Goal: Task Accomplishment & Management: Manage account settings

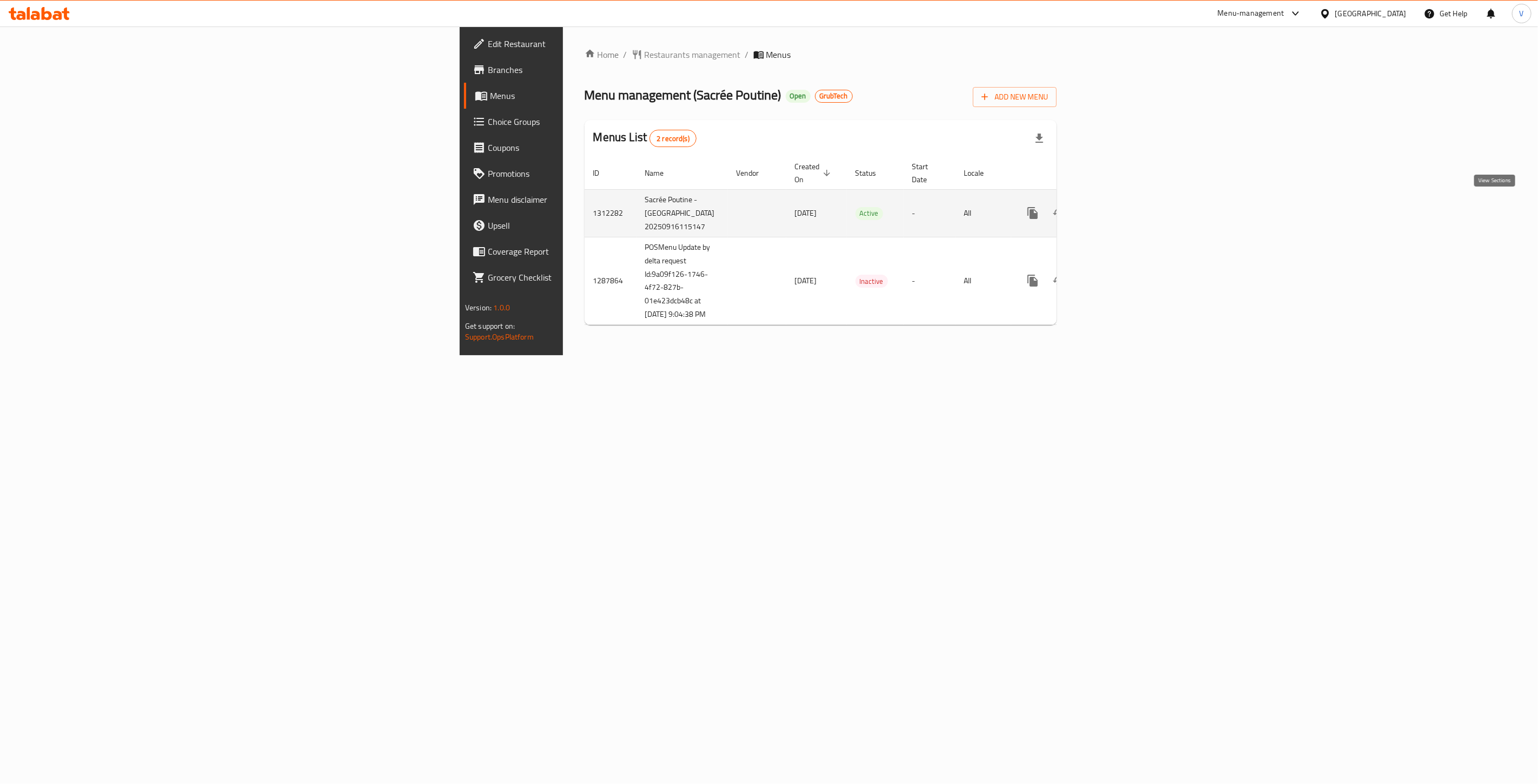
click at [1117, 206] on icon "enhanced table" at bounding box center [1110, 213] width 13 height 13
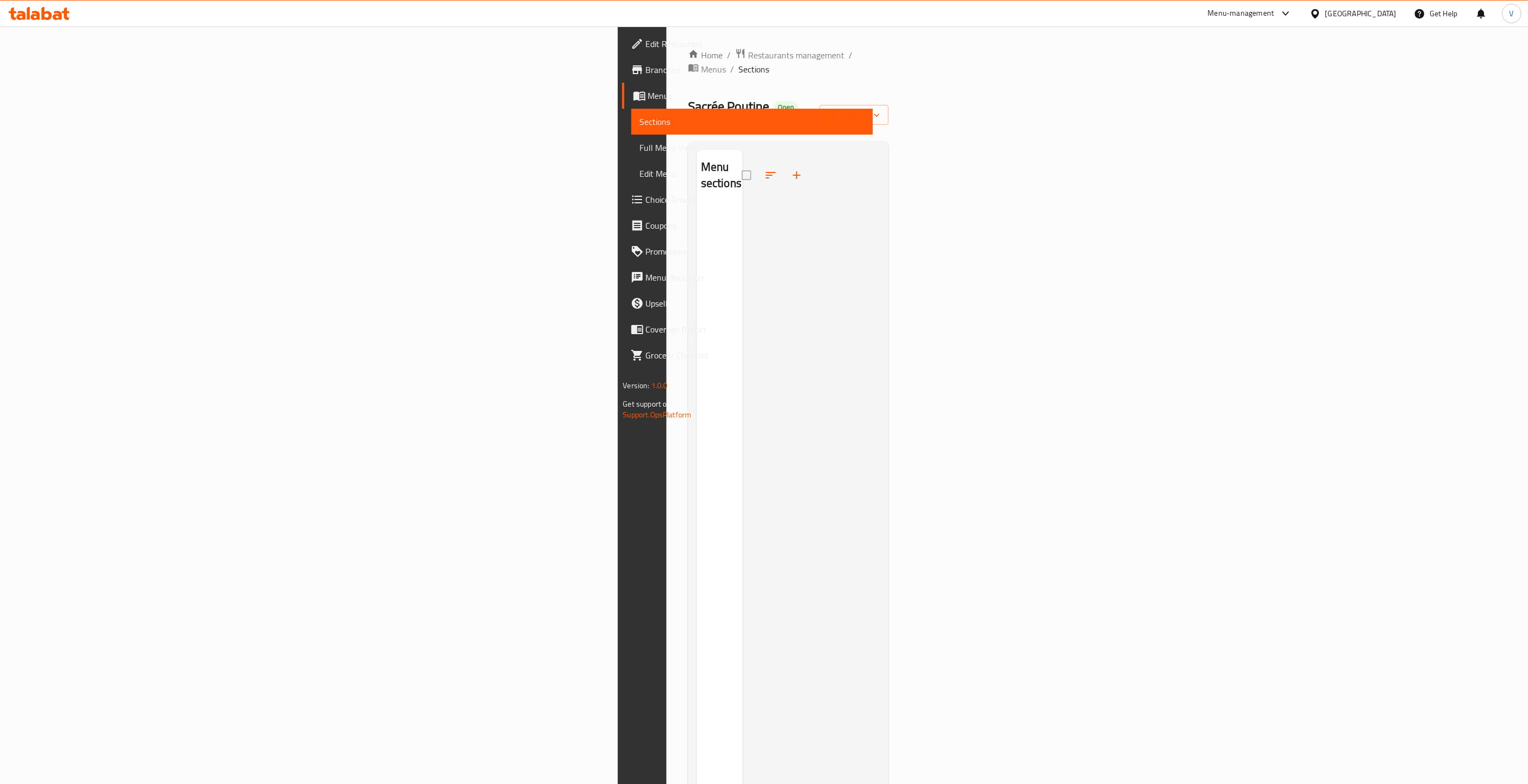
click at [646, 65] on span "Branches" at bounding box center [755, 70] width 219 height 13
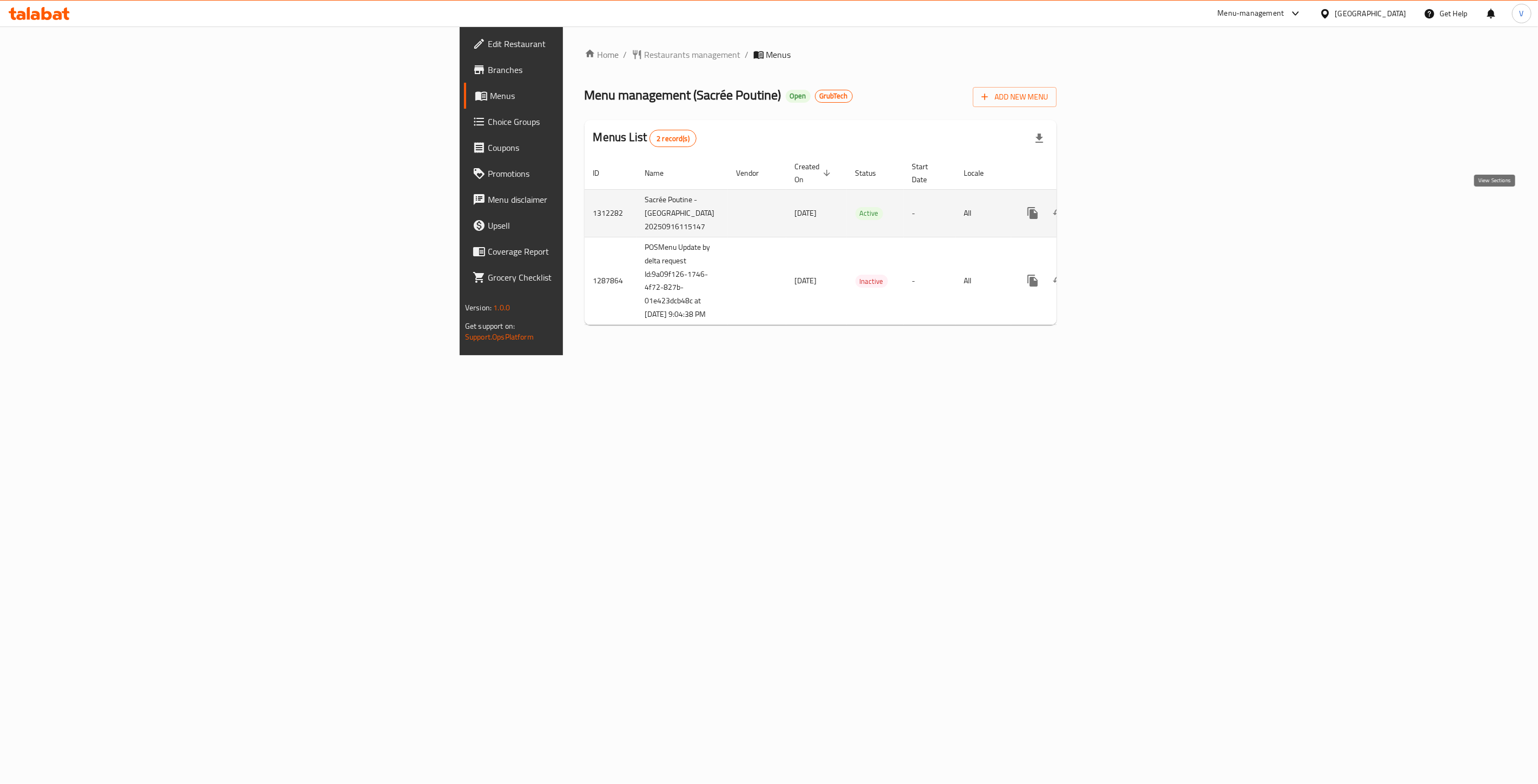
click at [1117, 206] on icon "enhanced table" at bounding box center [1110, 213] width 13 height 13
